Goal: Communication & Community: Answer question/provide support

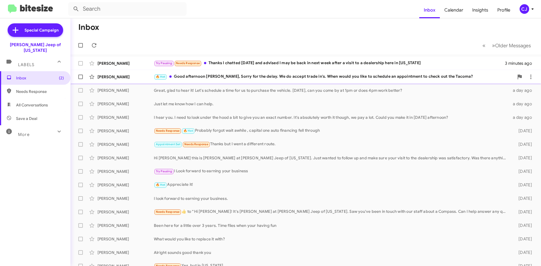
click at [245, 76] on div "🔥 Hot Good afternoon [PERSON_NAME], Sorry for the delay. We do accept trade in'…" at bounding box center [334, 77] width 360 height 6
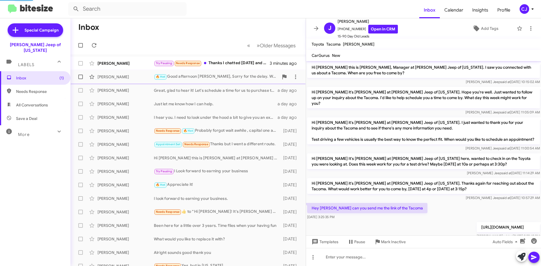
scroll to position [134, 0]
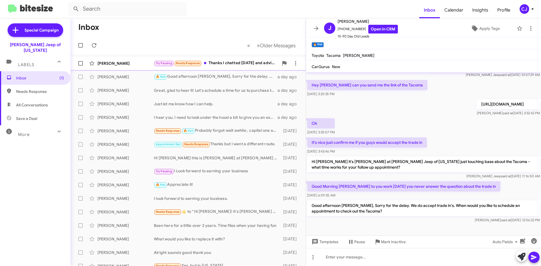
click at [242, 60] on div "Try Pausing Needs Response Thanks I chatted [DATE] and advised I may be back in…" at bounding box center [216, 63] width 125 height 6
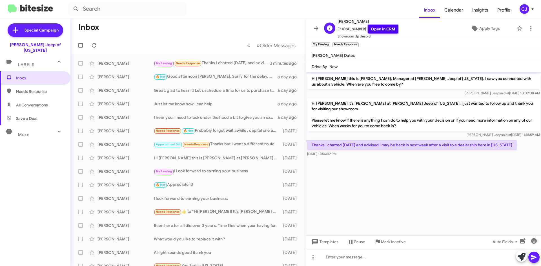
click at [373, 27] on link "Open in CRM" at bounding box center [383, 29] width 30 height 9
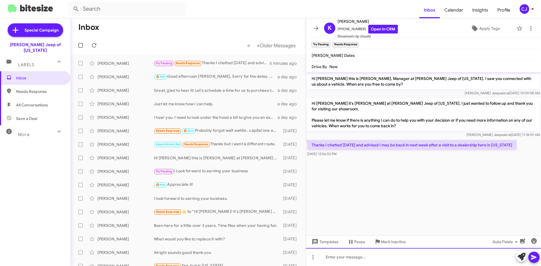
click at [350, 259] on div at bounding box center [423, 257] width 235 height 18
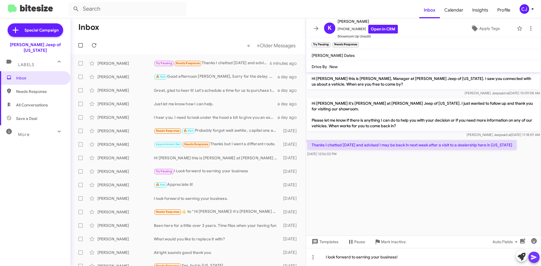
click at [535, 255] on icon at bounding box center [533, 257] width 7 height 7
